Goal: Task Accomplishment & Management: Manage account settings

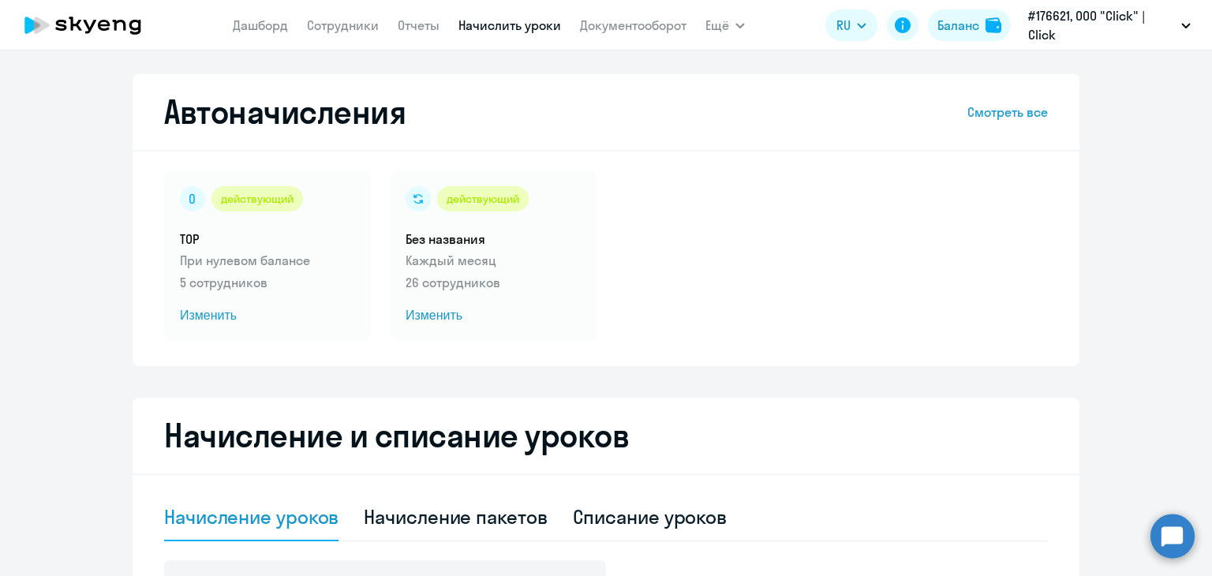
select select "10"
click at [350, 28] on link "Сотрудники" at bounding box center [343, 25] width 72 height 16
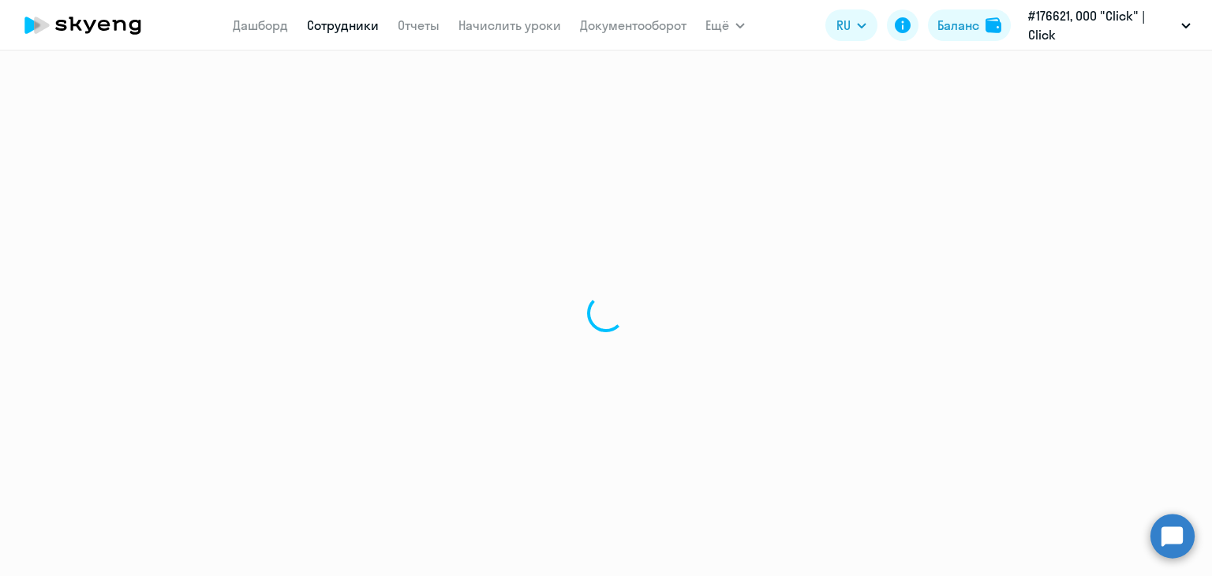
select select "30"
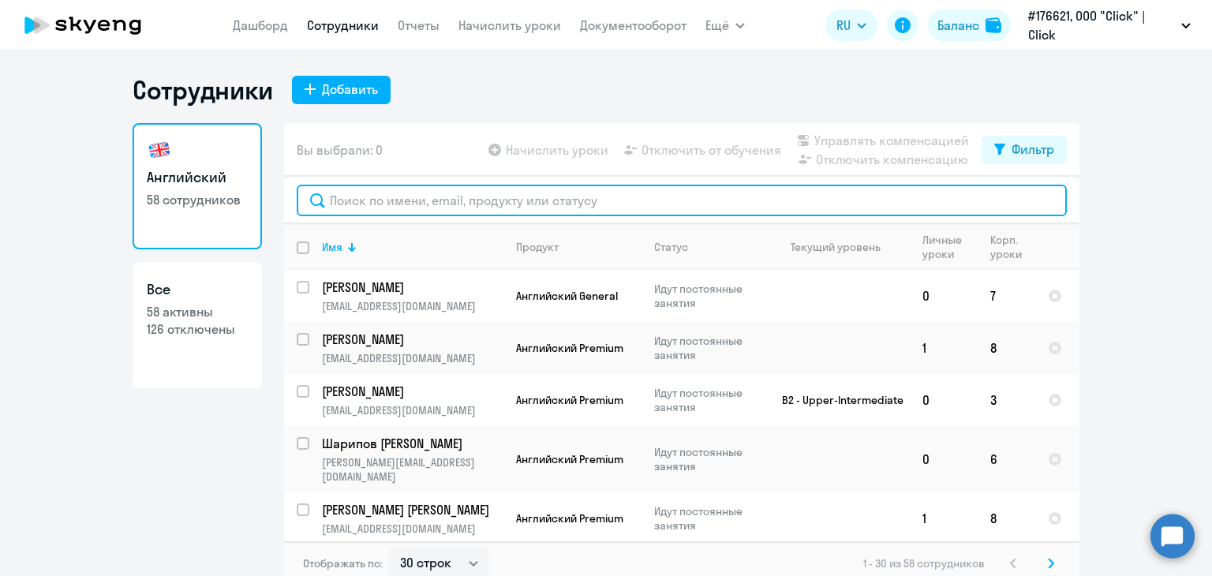
click at [681, 204] on input "text" at bounding box center [682, 201] width 770 height 32
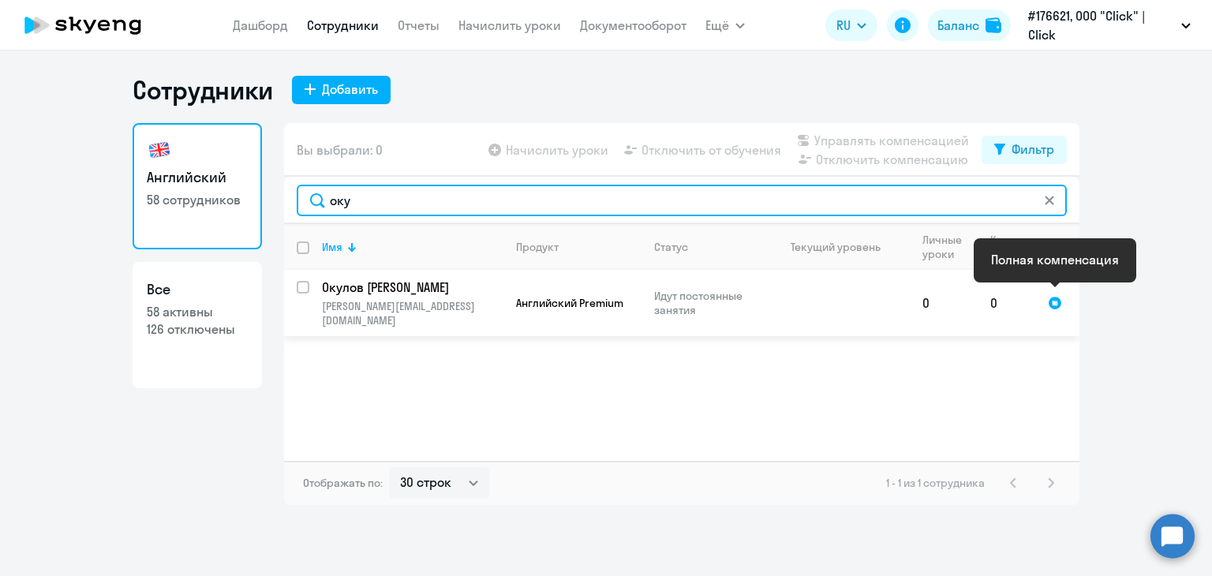
type input "оку"
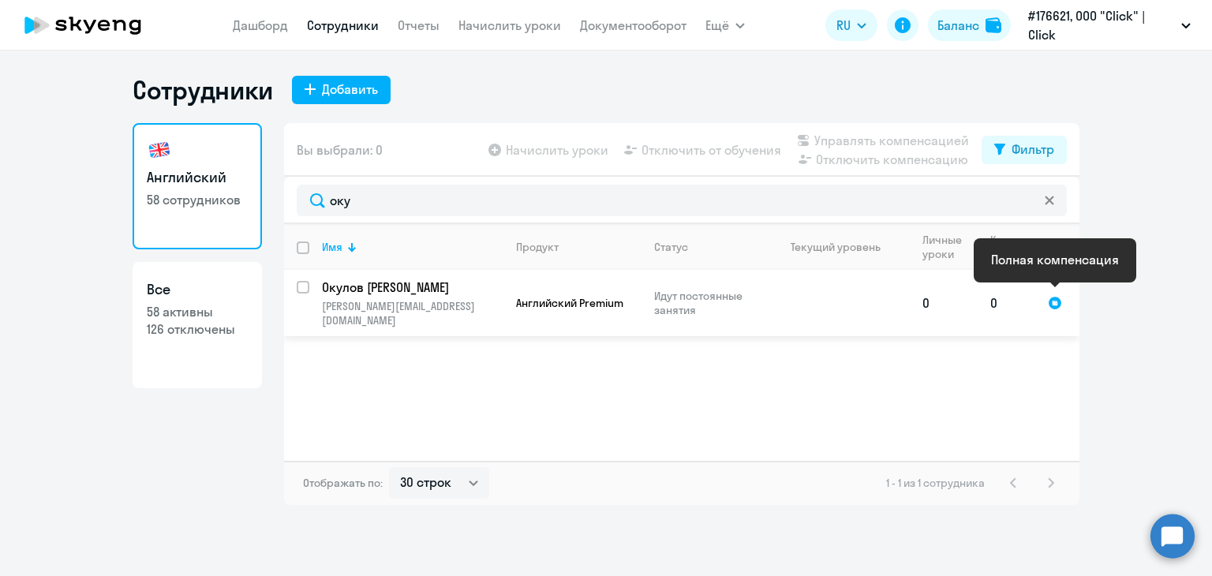
click at [1053, 296] on div at bounding box center [1055, 303] width 14 height 14
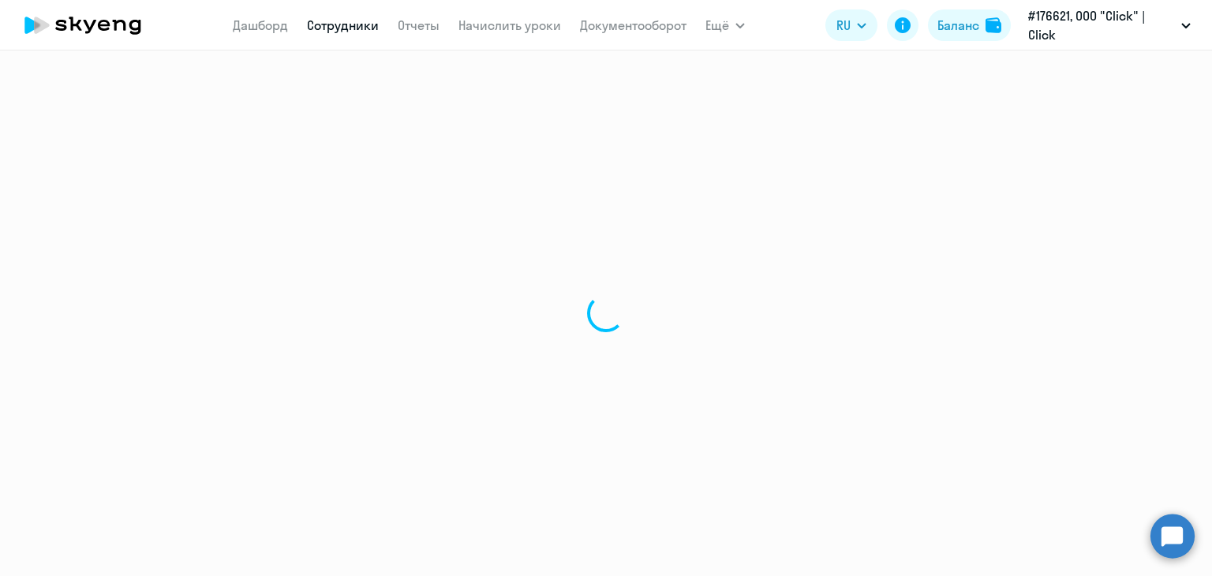
select select "english"
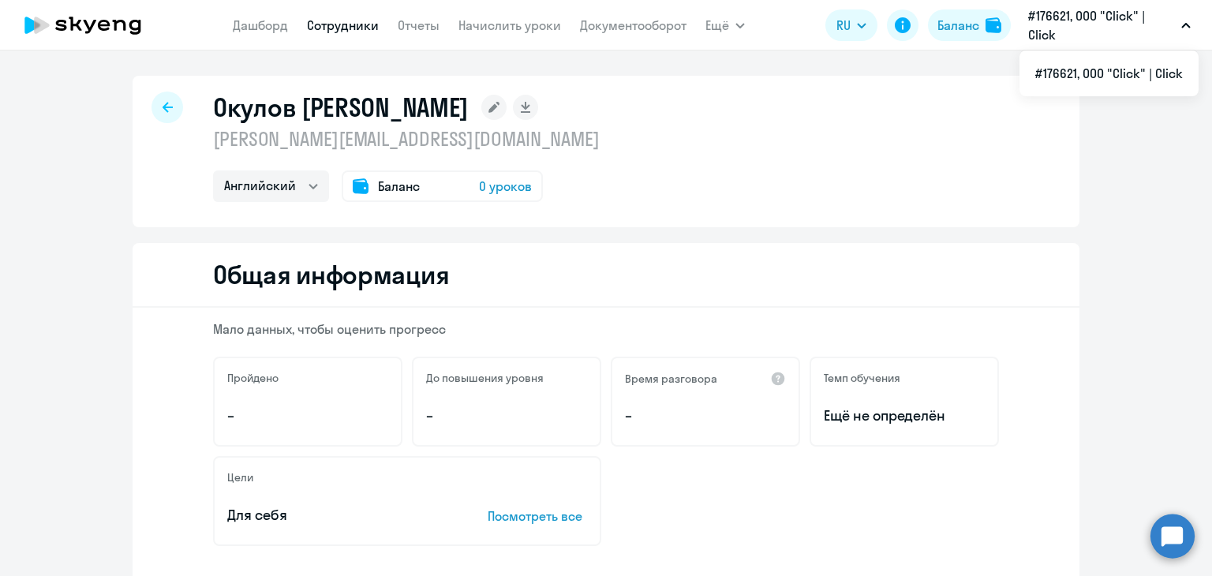
click at [407, 186] on span "Баланс" at bounding box center [399, 186] width 42 height 19
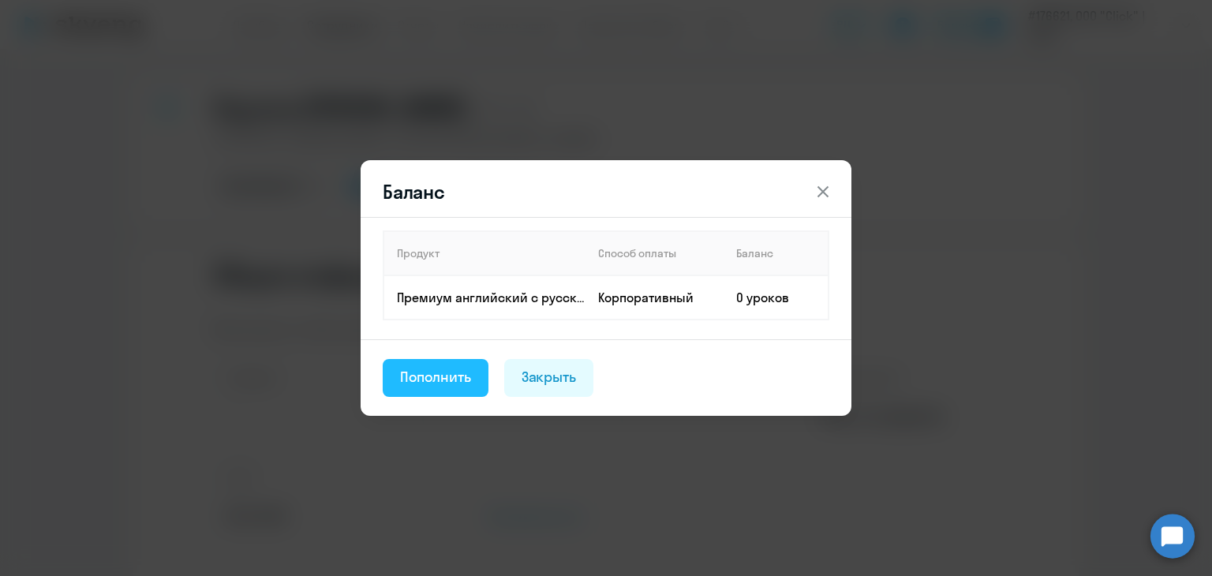
click at [451, 378] on div "Пополнить" at bounding box center [435, 377] width 71 height 21
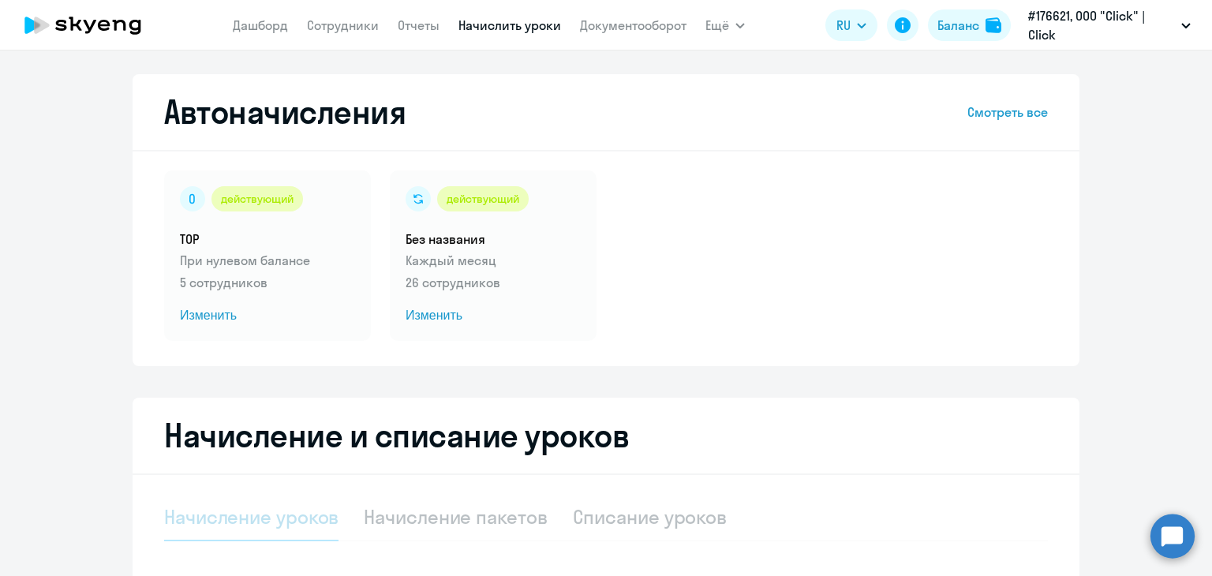
select select "10"
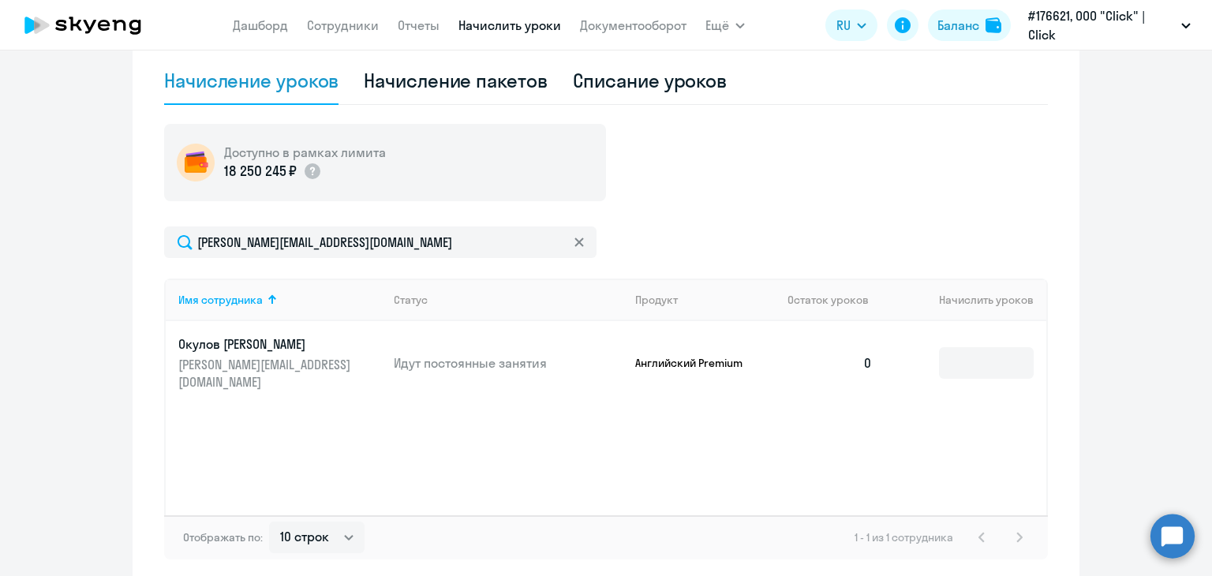
scroll to position [440, 0]
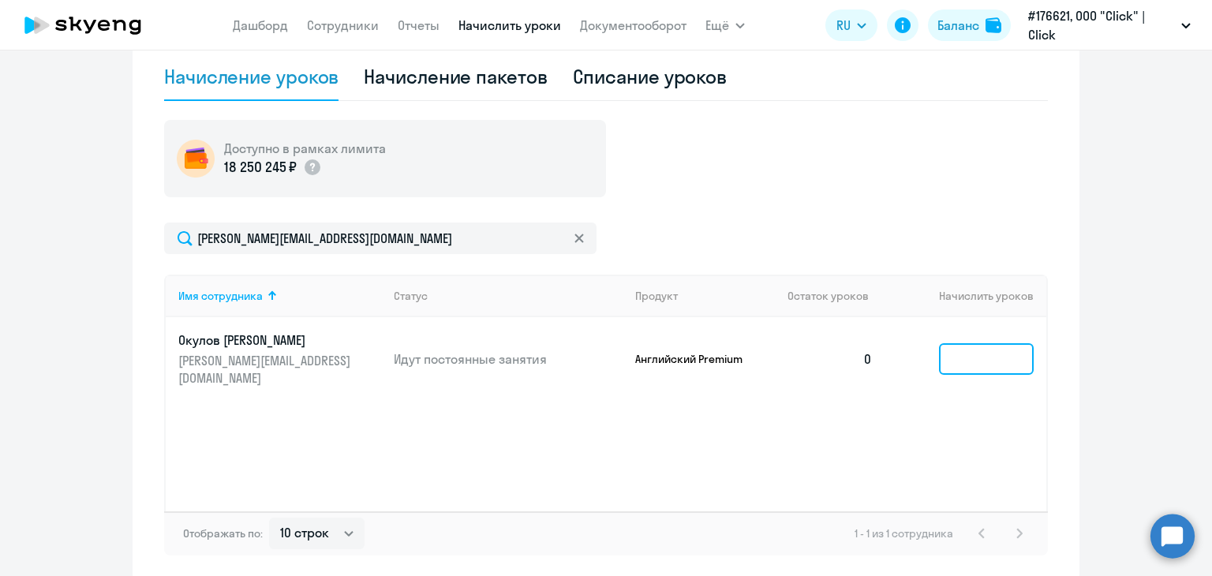
click at [989, 348] on input at bounding box center [986, 359] width 95 height 32
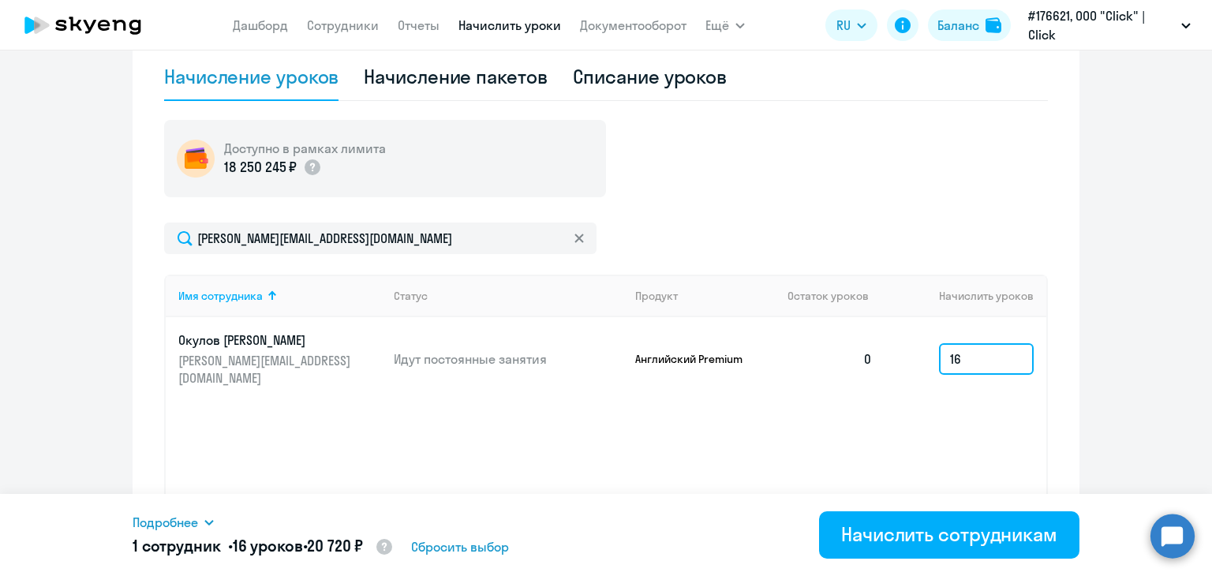
type input "16"
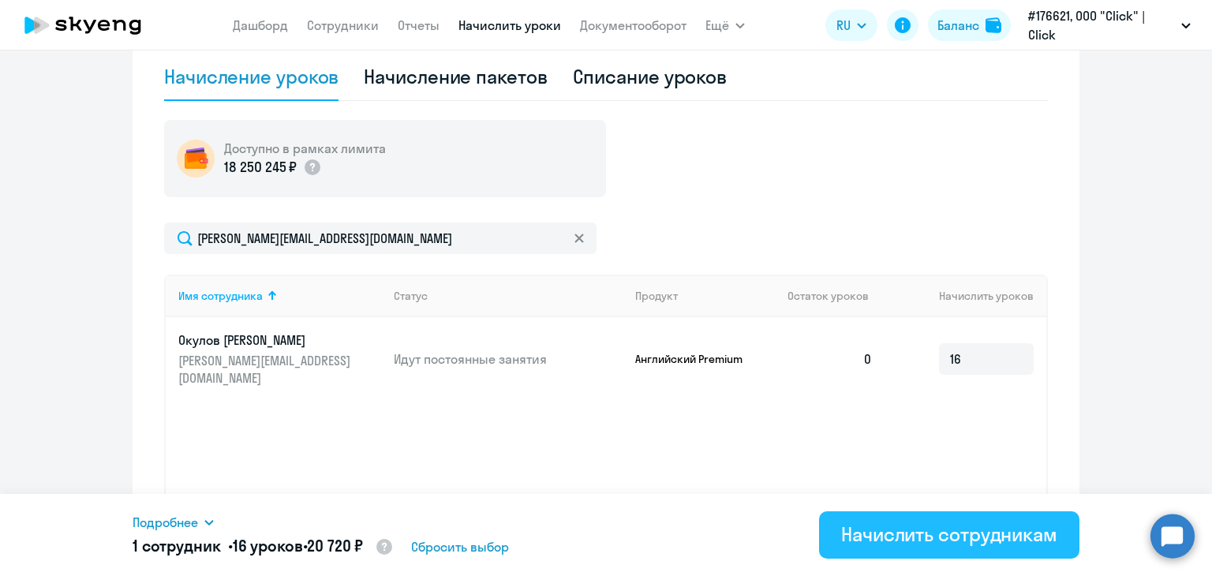
click at [886, 535] on div "Начислить сотрудникам" at bounding box center [949, 534] width 216 height 25
